Goal: Task Accomplishment & Management: Use online tool/utility

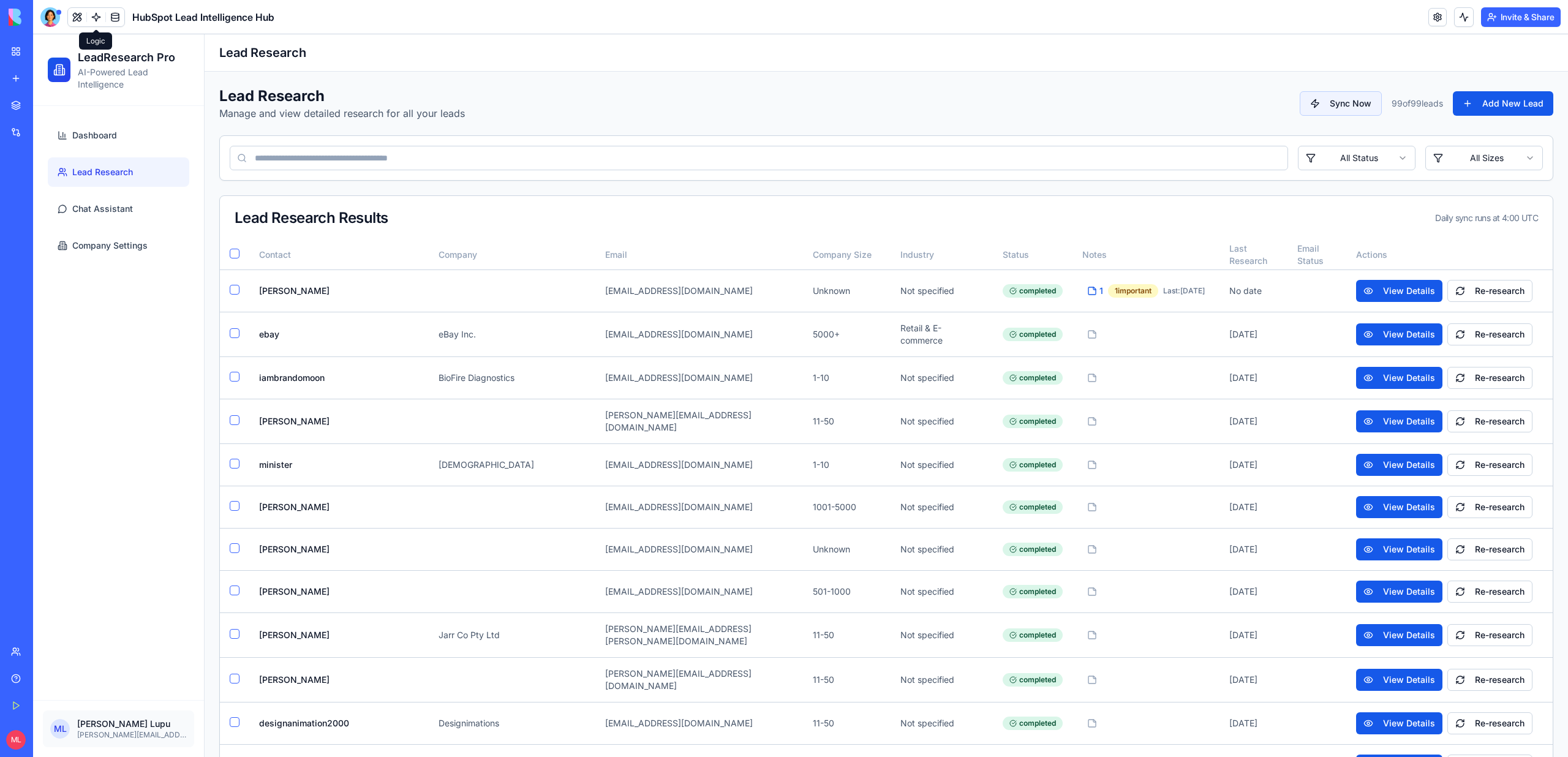
click at [100, 24] on span at bounding box center [96, 17] width 34 height 34
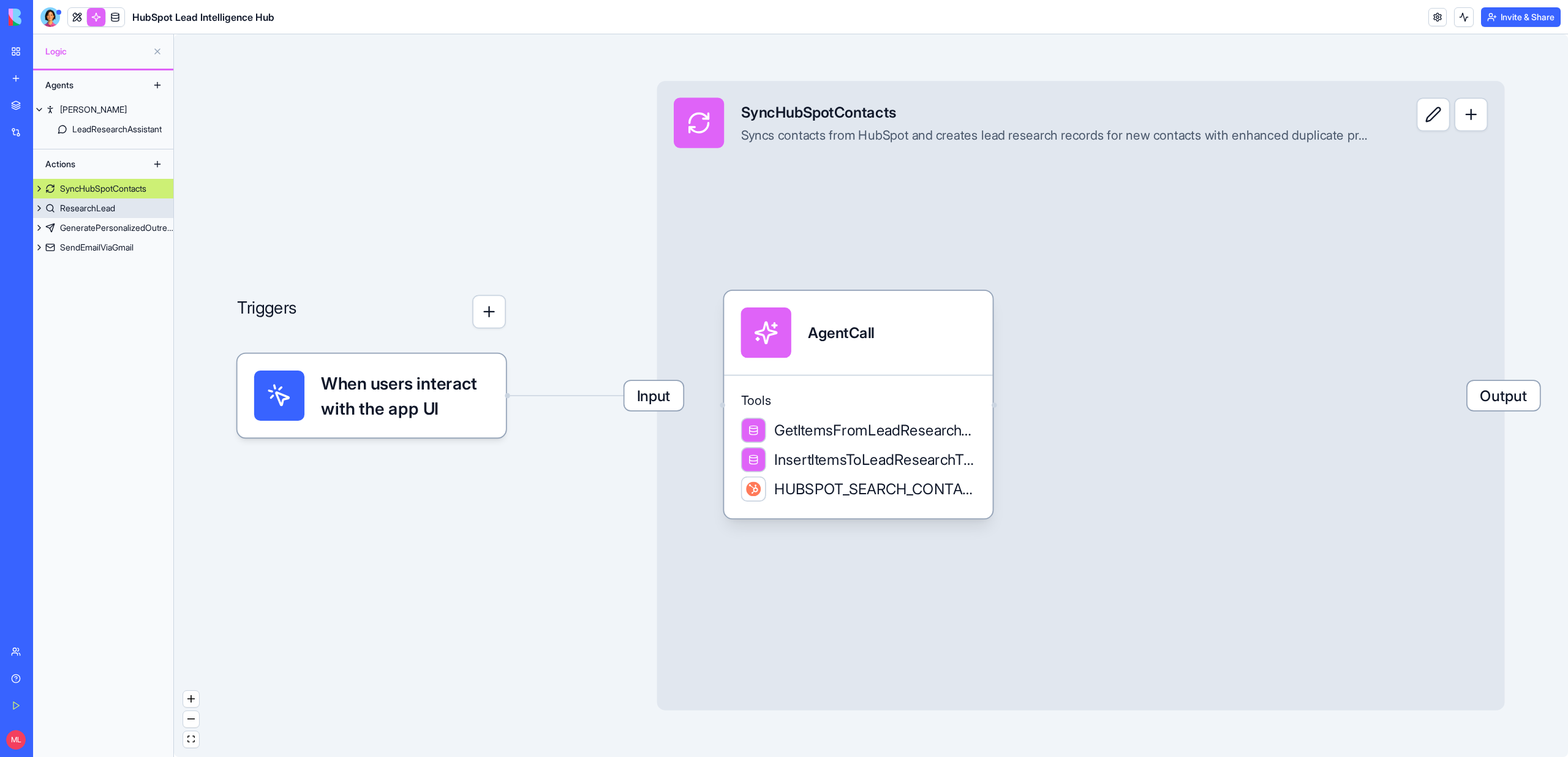
click at [102, 206] on div "ResearchLead" at bounding box center [88, 208] width 55 height 13
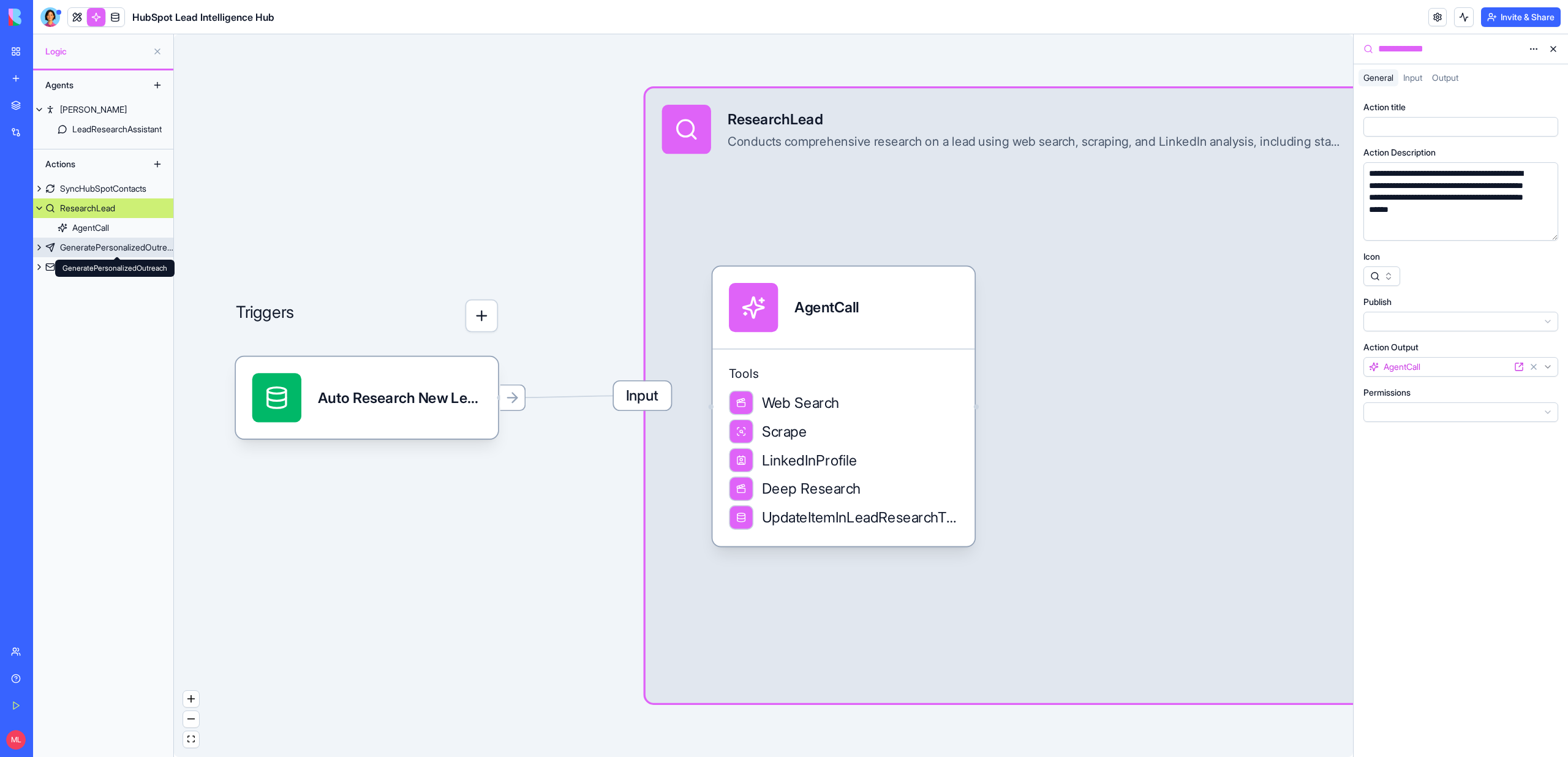
click at [95, 250] on div "GeneratePersonalizedOutreach" at bounding box center [116, 248] width 113 height 13
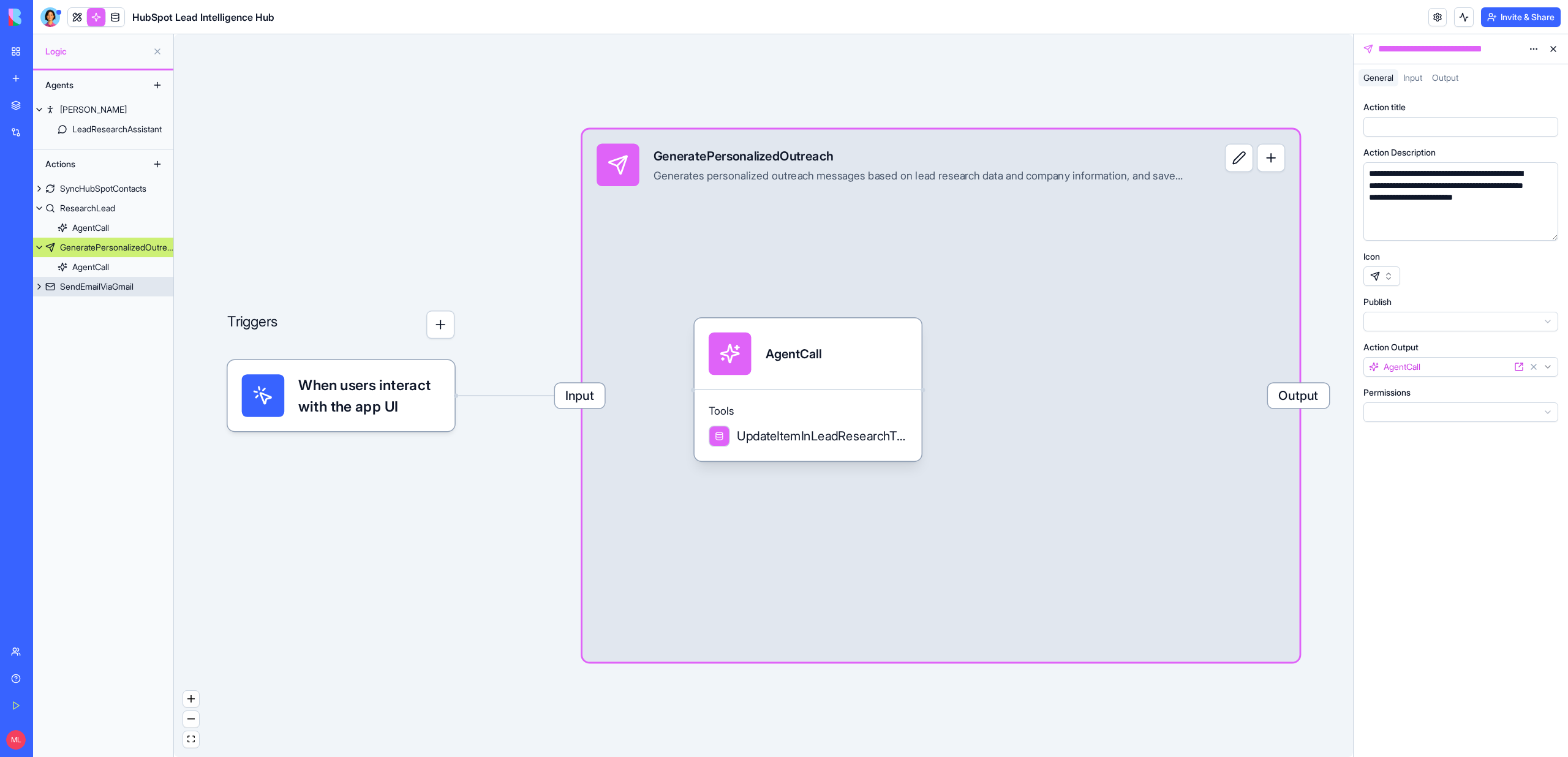
click at [98, 288] on div "SendEmailViaGmail" at bounding box center [96, 287] width 73 height 13
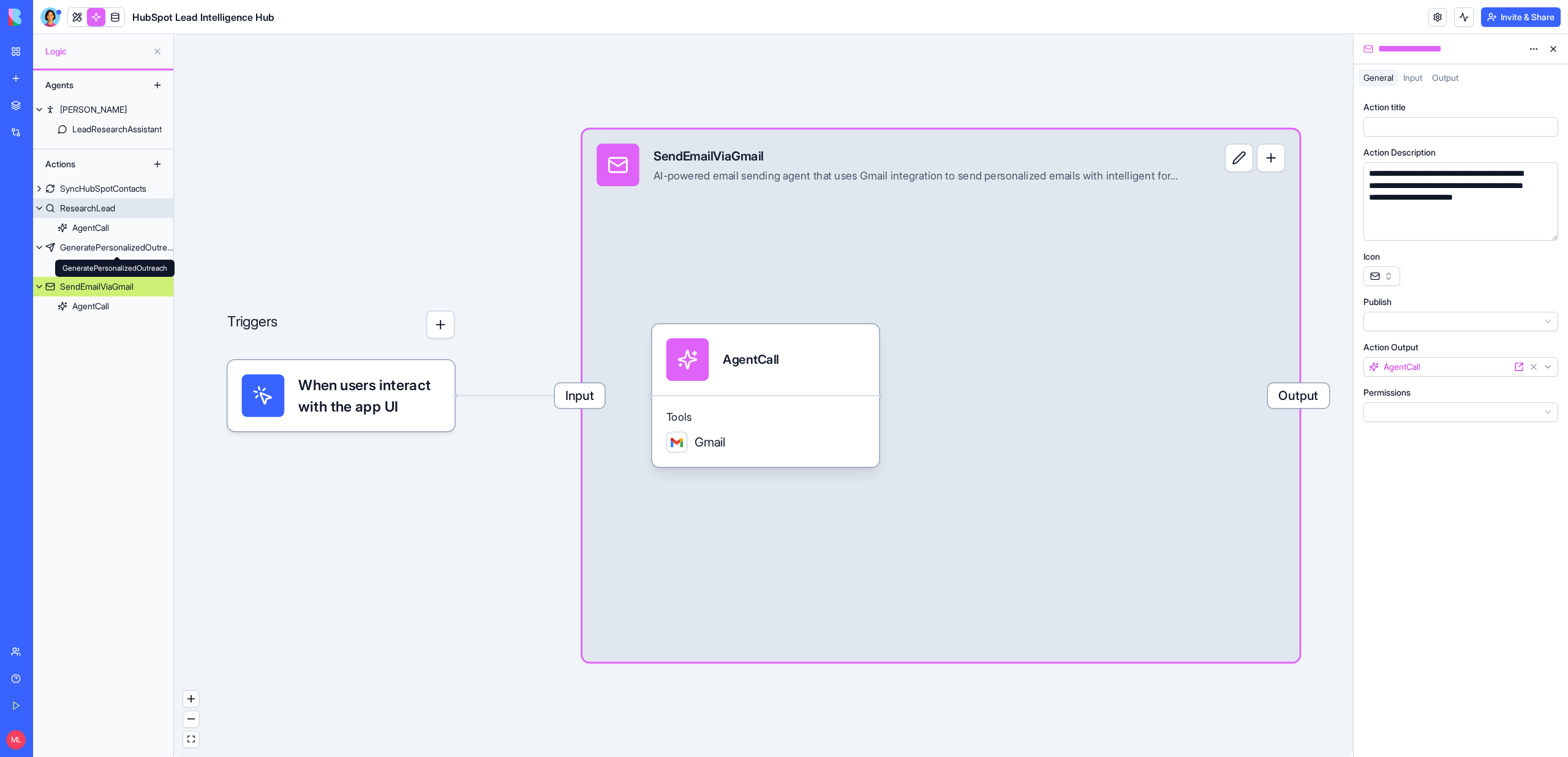
click at [98, 197] on div "SyncHubSpotContacts ResearchLead AgentCall GeneratePersonalizedOutreach AgentCa…" at bounding box center [103, 247] width 140 height 137
click at [98, 190] on div "SyncHubSpotContacts" at bounding box center [103, 189] width 86 height 13
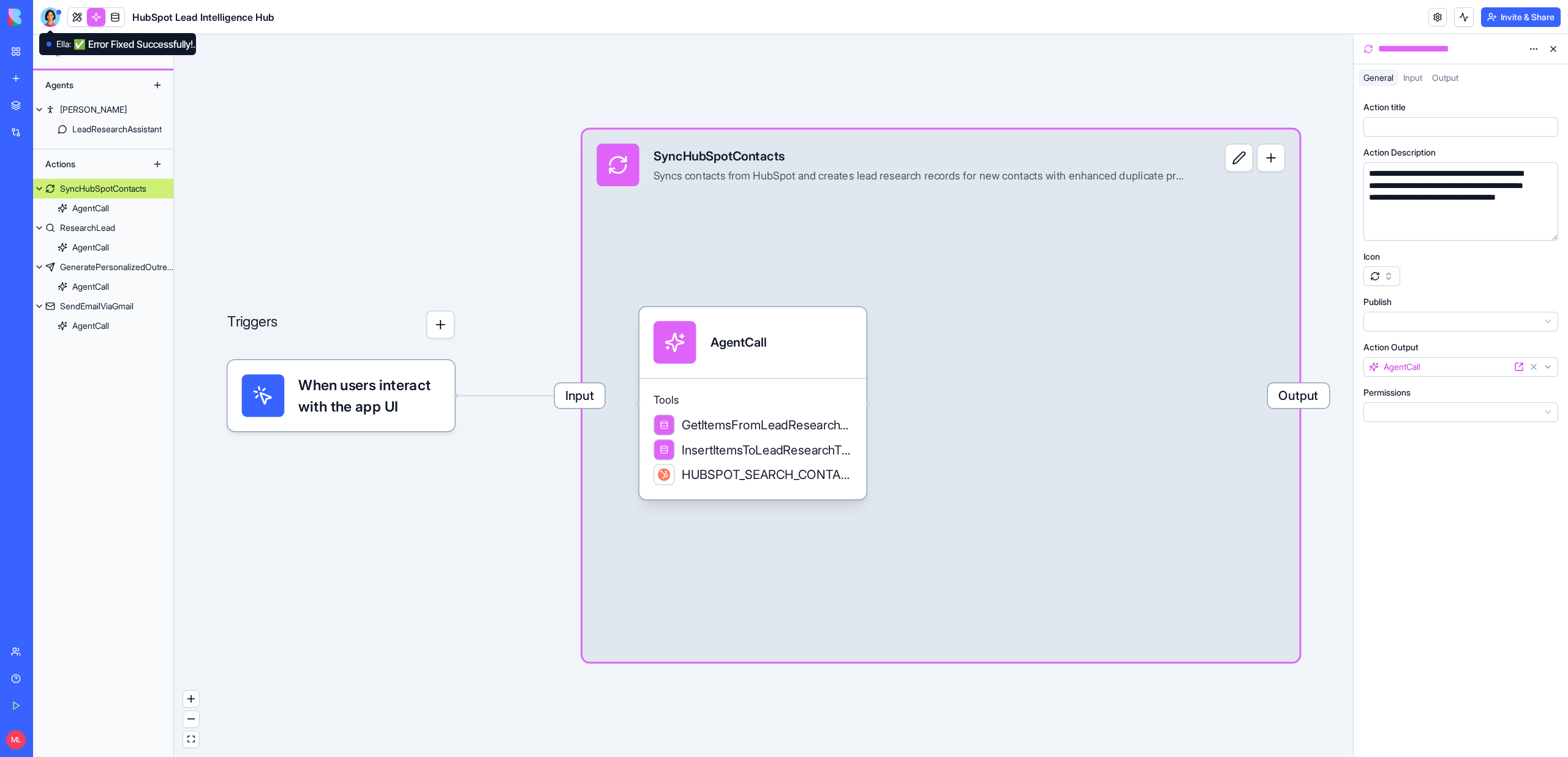
click at [56, 19] on div at bounding box center [50, 17] width 19 height 19
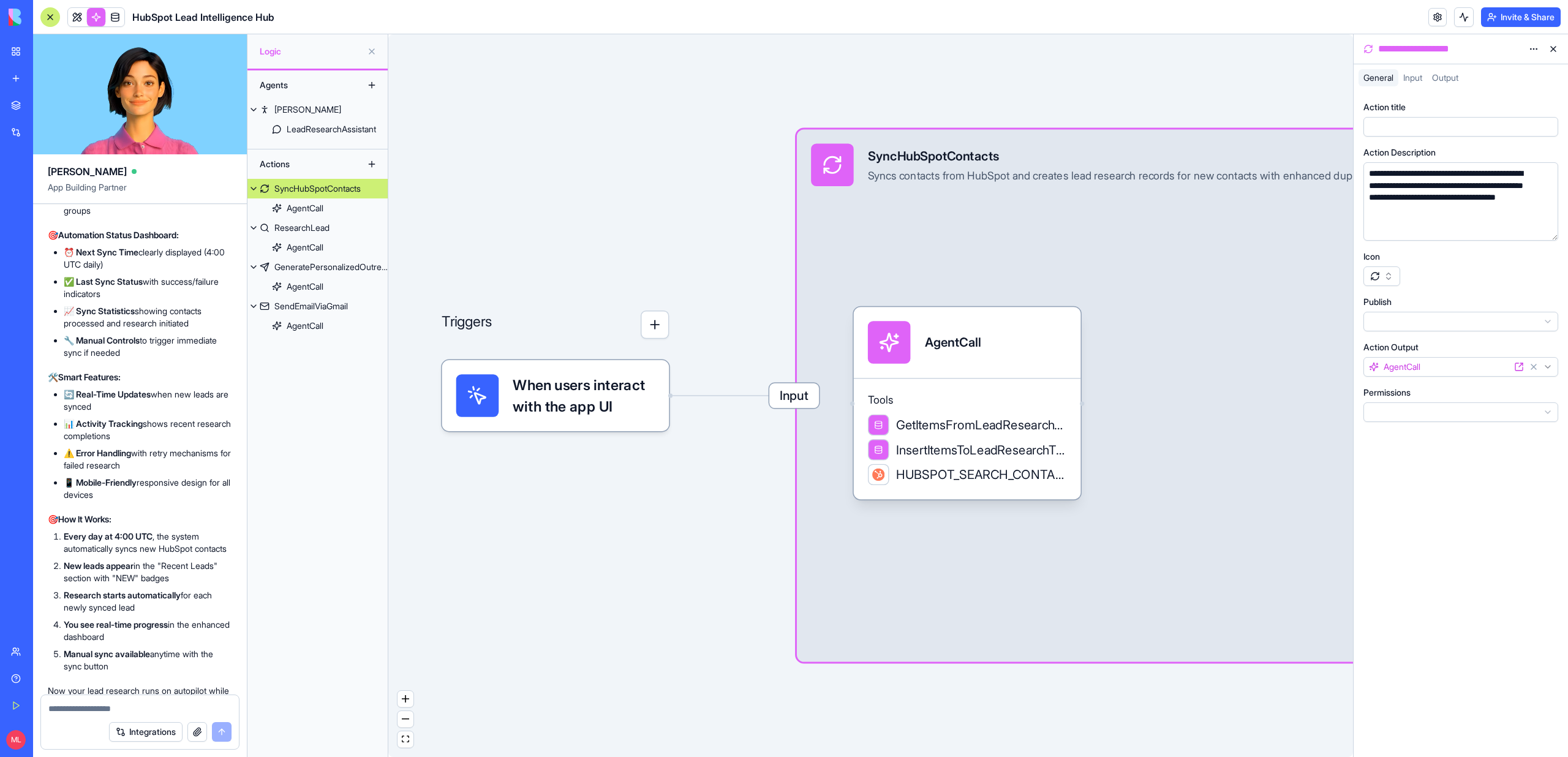
scroll to position [43165, 0]
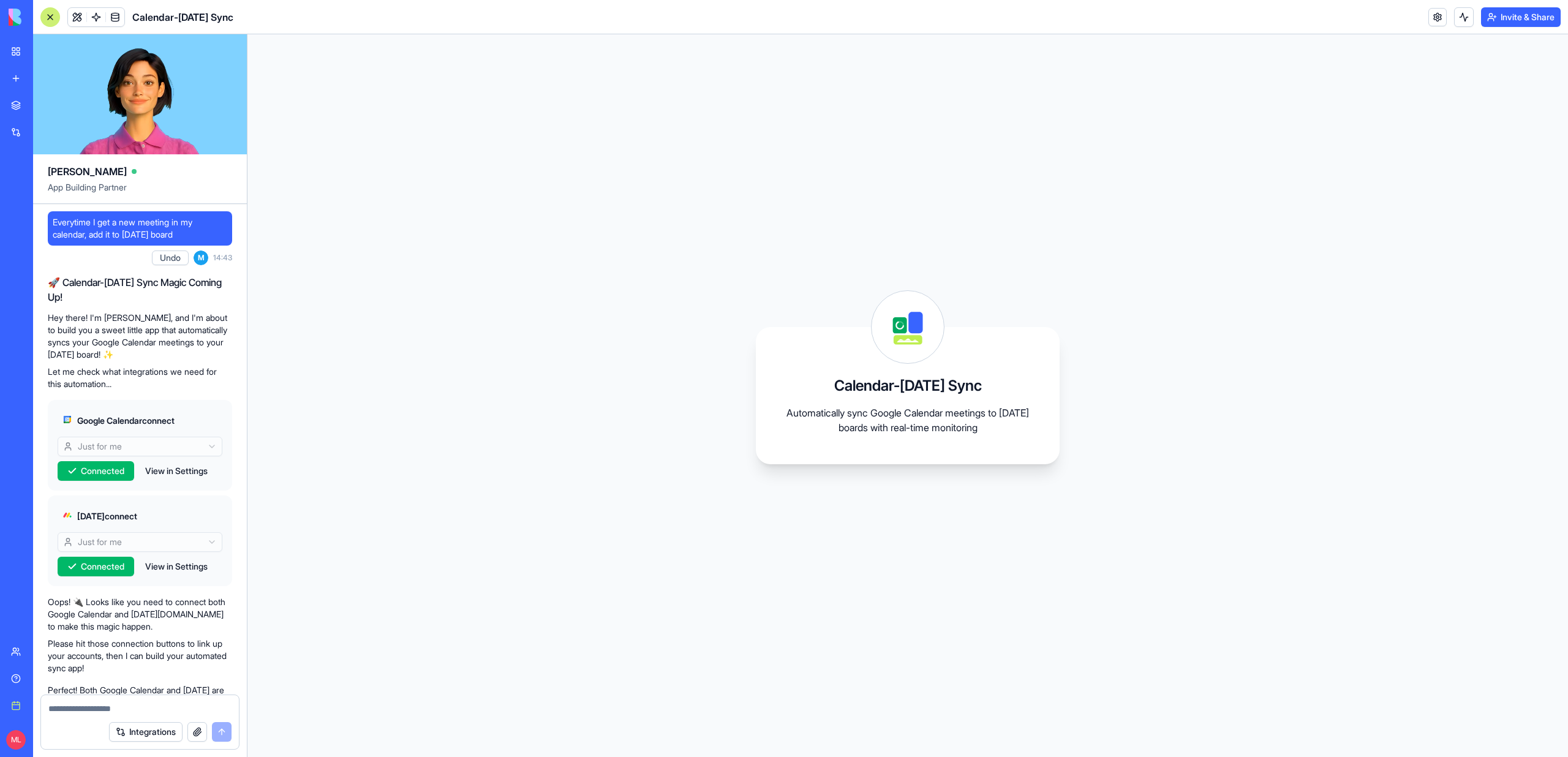
scroll to position [1209, 0]
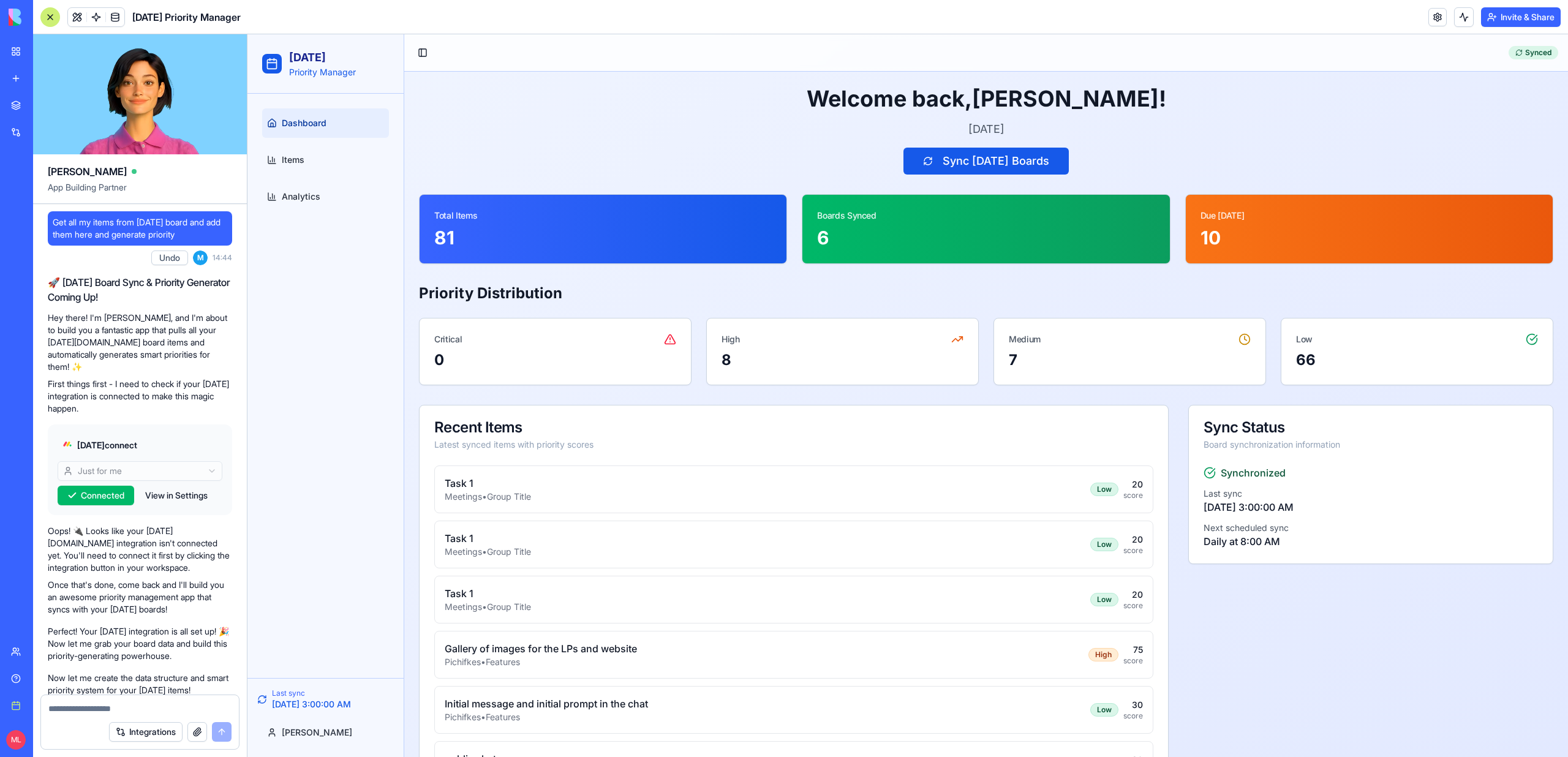
scroll to position [917, 0]
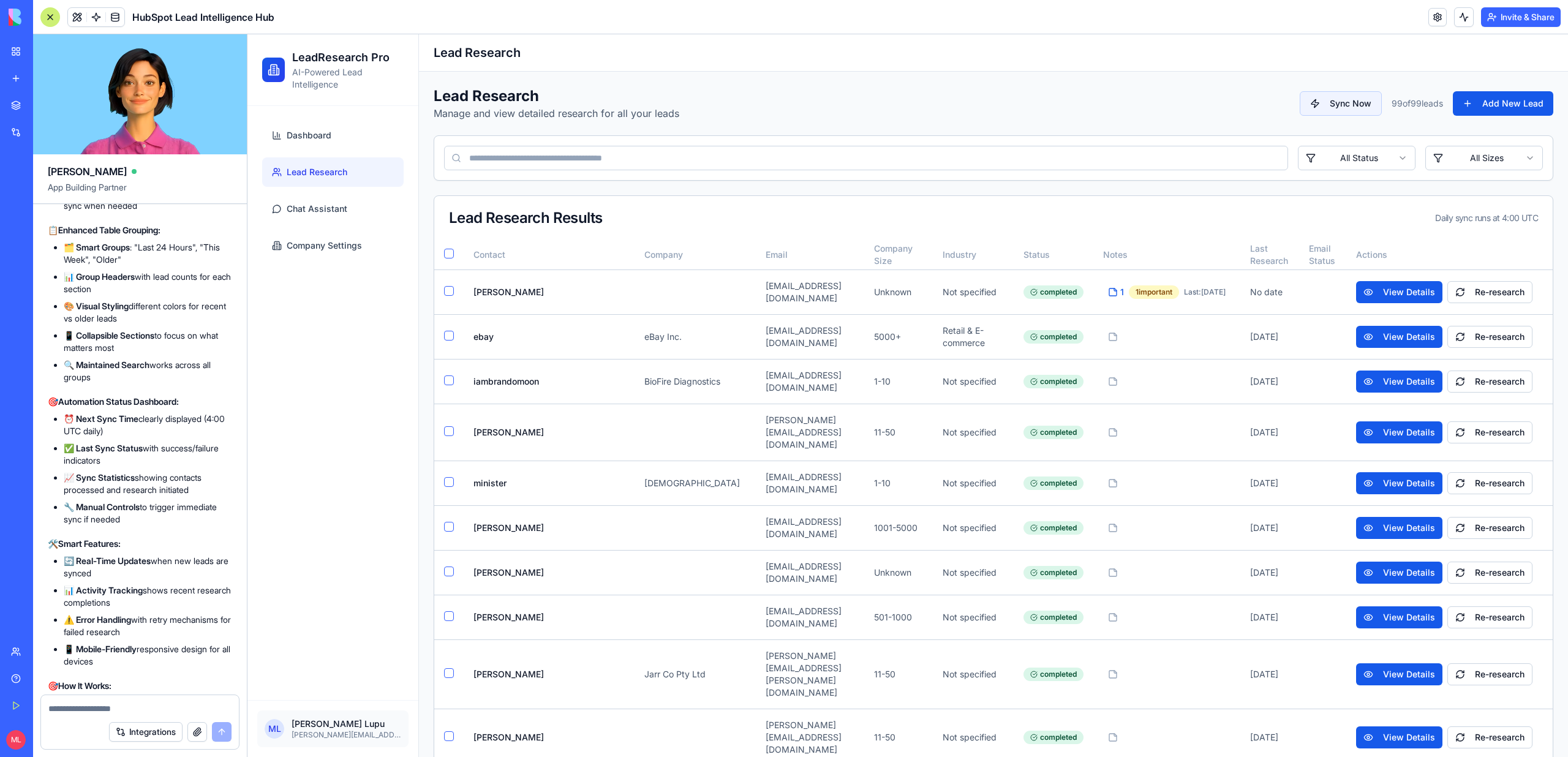
scroll to position [43072, 0]
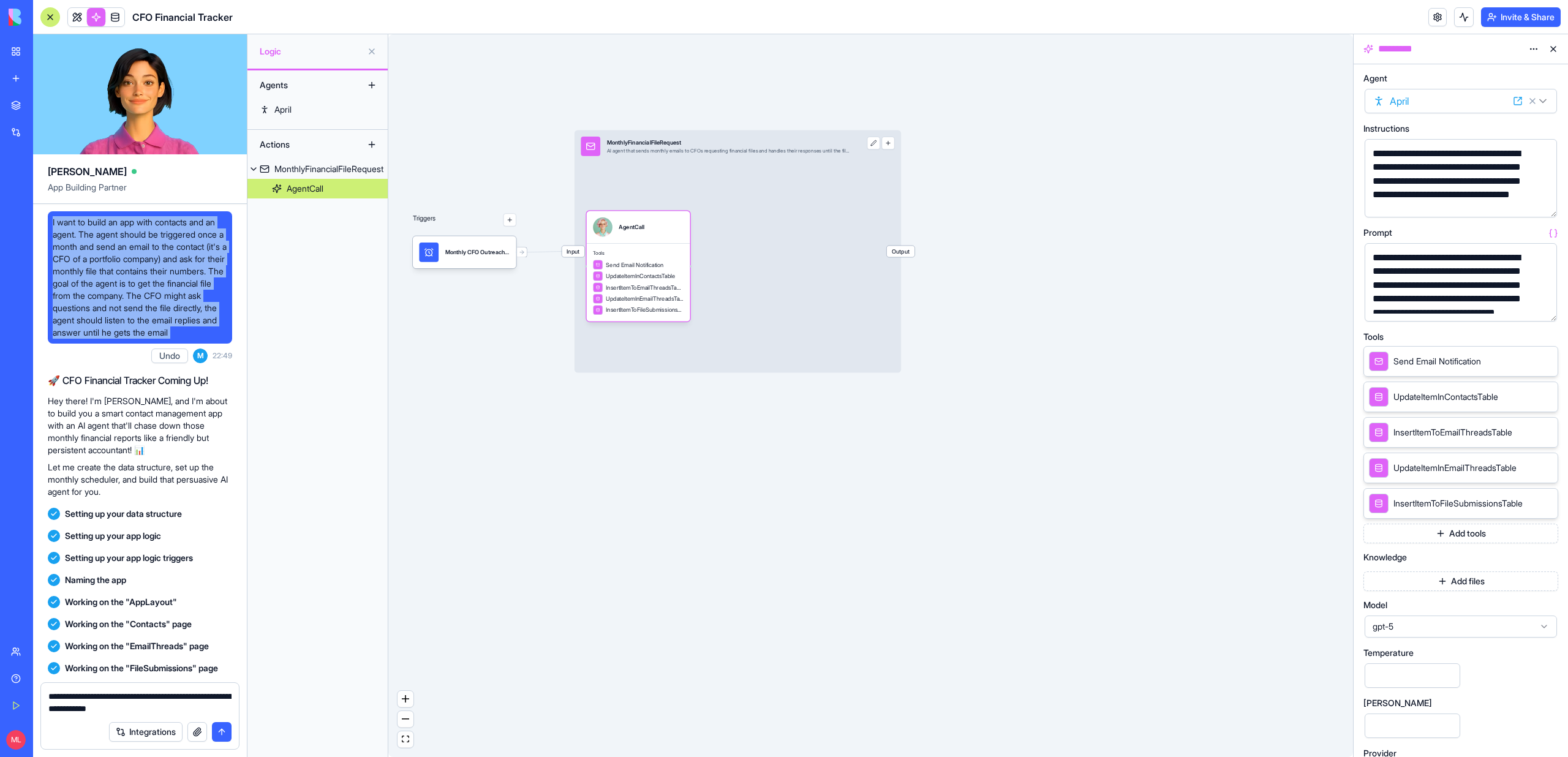
click at [31, 82] on div "New app" at bounding box center [37, 79] width 16 height 13
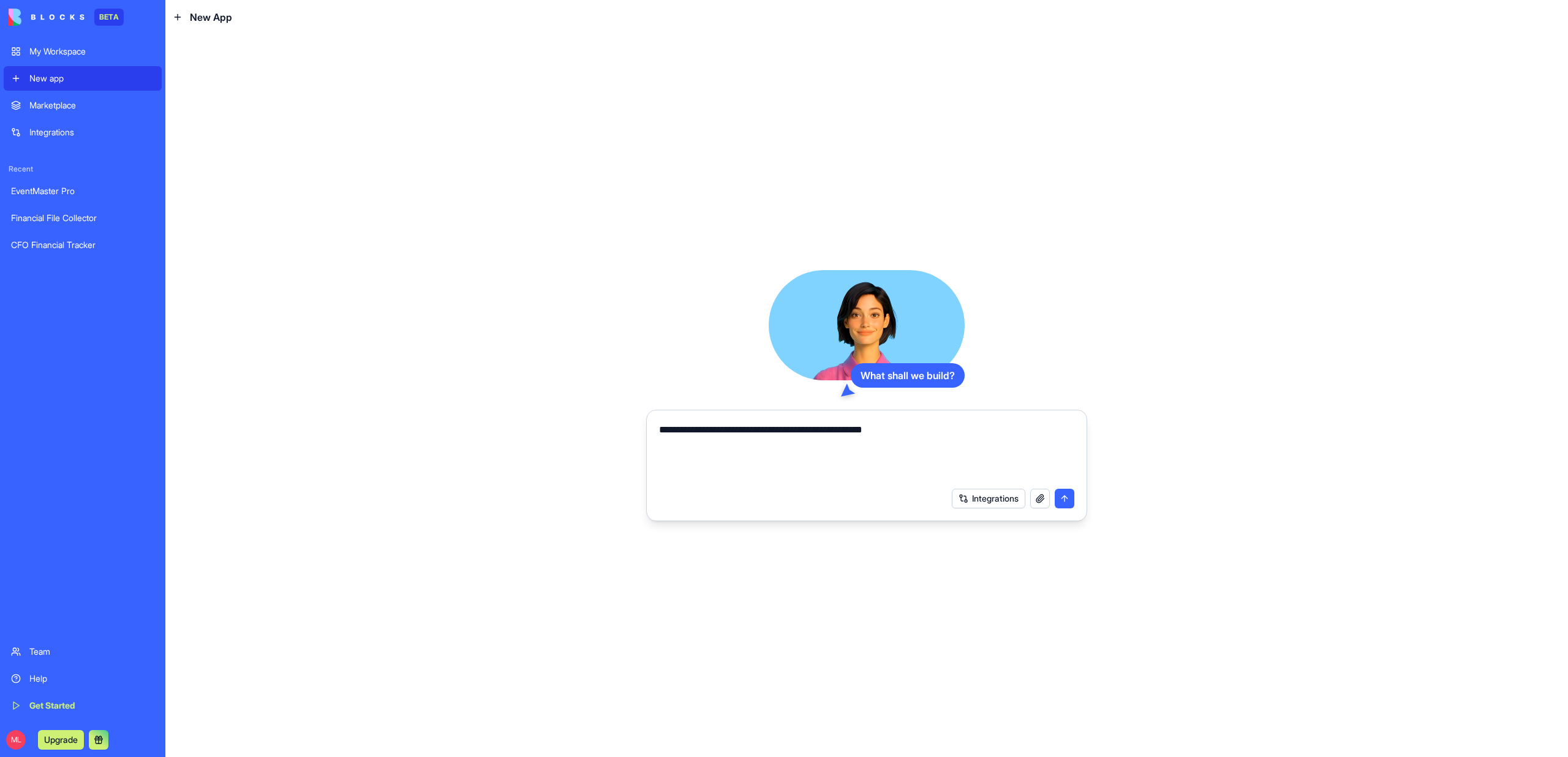
type textarea "**********"
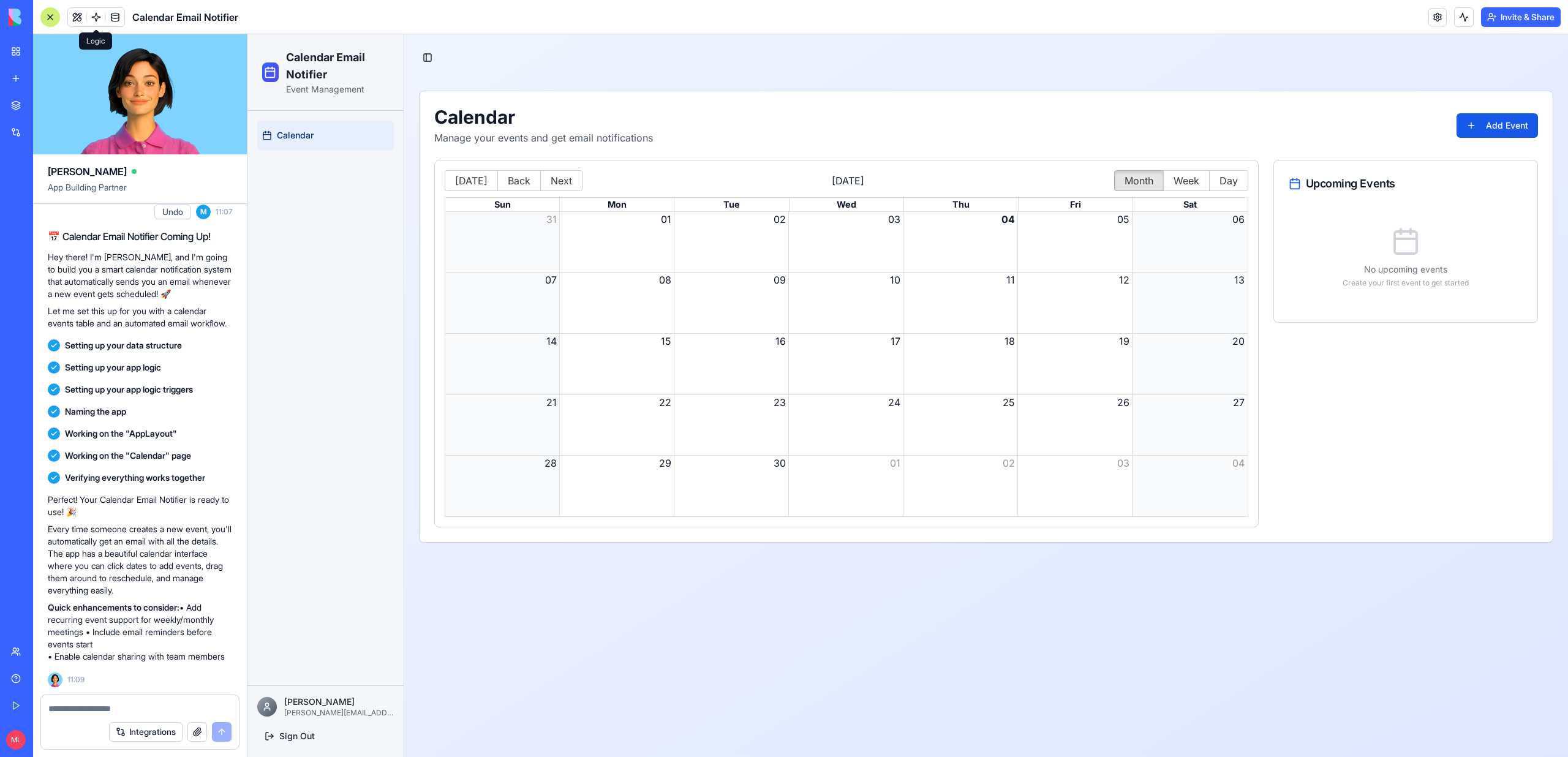
click at [96, 14] on span at bounding box center [96, 17] width 34 height 34
